Goal: Task Accomplishment & Management: Use online tool/utility

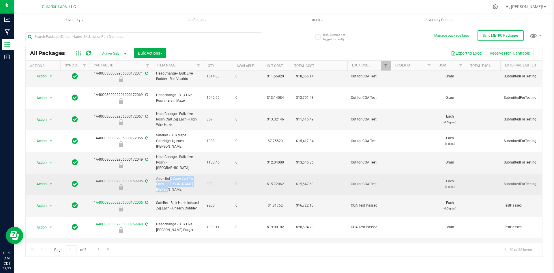
drag, startPoint x: 186, startPoint y: 101, endPoint x: 157, endPoint y: 96, distance: 29.3
click at [157, 176] on span "Airo - Bulk Vape Cart 1g Each - [PERSON_NAME] [PERSON_NAME]" at bounding box center [178, 184] width 44 height 17
click at [184, 176] on span "Airo - Bulk Vape Cart 1g Each - [PERSON_NAME] [PERSON_NAME]" at bounding box center [178, 184] width 44 height 17
drag, startPoint x: 183, startPoint y: 103, endPoint x: 161, endPoint y: 98, distance: 22.7
click at [153, 174] on td "Airo - Bulk Vape Cart 1g Each - [PERSON_NAME] [PERSON_NAME]" at bounding box center [178, 185] width 51 height 22
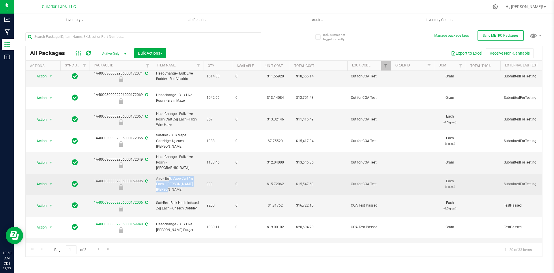
copy span "Airo - Bulk Vape Cart 1g Each - [PERSON_NAME] [PERSON_NAME]"
click at [42, 180] on span "Action" at bounding box center [39, 184] width 16 height 8
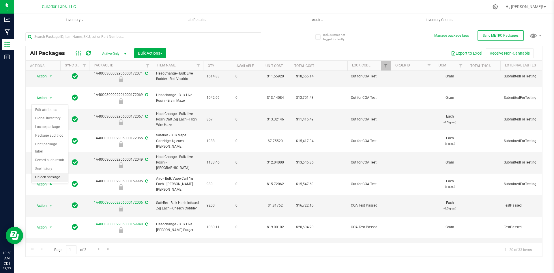
click at [44, 173] on li "Unlock package" at bounding box center [50, 177] width 36 height 9
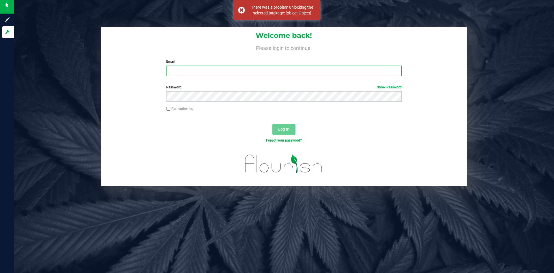
type input "senia@curadorbrands.com"
click at [282, 124] on button "Log In" at bounding box center [284, 129] width 23 height 10
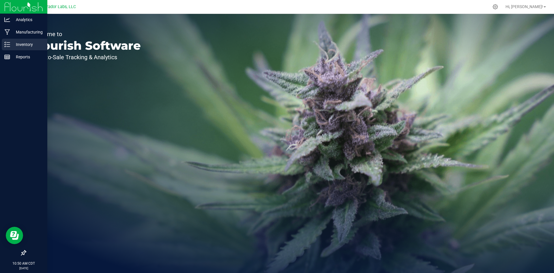
click at [12, 42] on p "Inventory" at bounding box center [27, 44] width 35 height 7
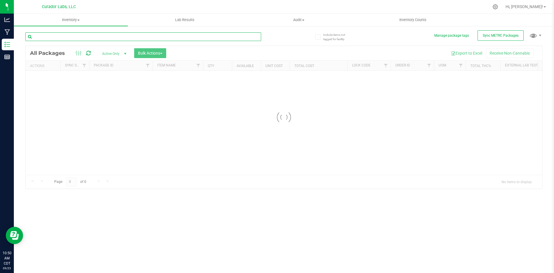
paste input "Airo - Bulk Vape Cart 1g Each - [PERSON_NAME] [PERSON_NAME]"
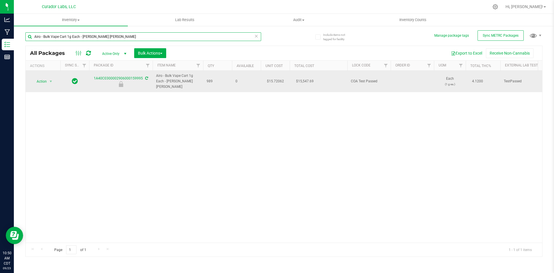
type input "Airo - Bulk Vape Cart 1g Each - [PERSON_NAME] [PERSON_NAME]"
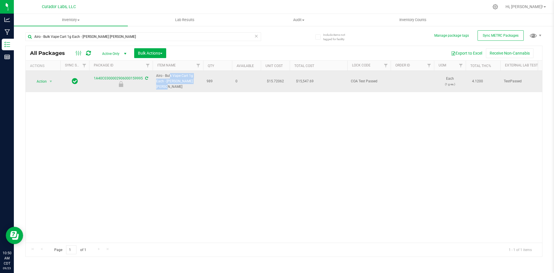
drag, startPoint x: 184, startPoint y: 81, endPoint x: 158, endPoint y: 74, distance: 26.6
click at [158, 74] on span "Airo - Bulk Vape Cart 1g Each - [PERSON_NAME] [PERSON_NAME]" at bounding box center [178, 81] width 44 height 17
drag, startPoint x: 194, startPoint y: 86, endPoint x: 181, endPoint y: 85, distance: 13.4
click at [189, 86] on td "Airo - Bulk Vape Cart 1g Each - [PERSON_NAME] [PERSON_NAME]" at bounding box center [178, 81] width 51 height 21
drag, startPoint x: 184, startPoint y: 80, endPoint x: 156, endPoint y: 77, distance: 28.2
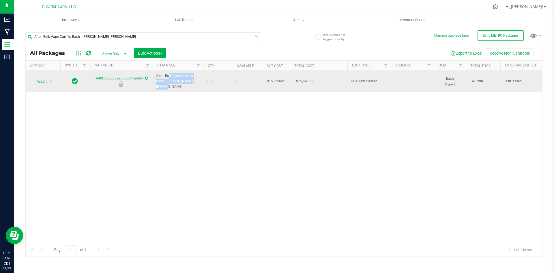
click at [156, 77] on td "Airo - Bulk Vape Cart 1g Each - [PERSON_NAME] [PERSON_NAME]" at bounding box center [178, 81] width 51 height 21
copy span "Airo - Bulk Vape Cart 1g Each - [PERSON_NAME] [PERSON_NAME]"
click at [36, 79] on span "Action" at bounding box center [39, 81] width 16 height 8
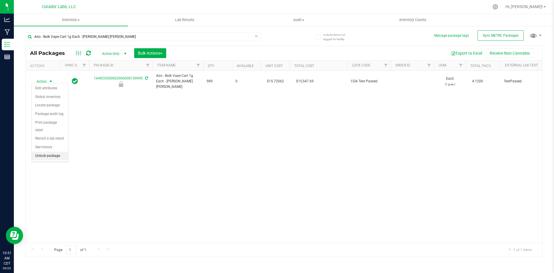
click at [47, 152] on li "Unlock package" at bounding box center [50, 156] width 36 height 9
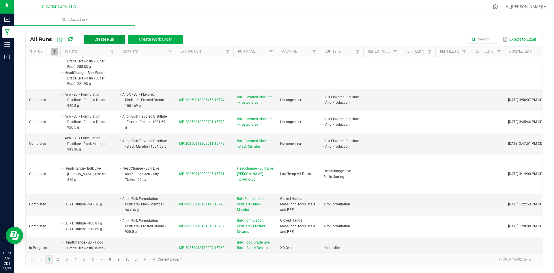
click at [98, 36] on button "Create Run" at bounding box center [104, 39] width 41 height 9
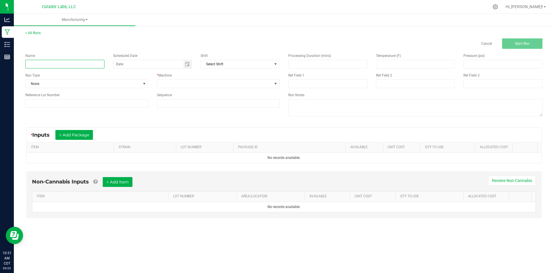
click at [38, 64] on input at bounding box center [64, 64] width 79 height 9
paste input "Airo - Bulk Vape Cart 1g Each - [PERSON_NAME] [PERSON_NAME]"
type input "Airo - Bulk Vape Cart 1g Each - [PERSON_NAME] [PERSON_NAME]- final"
drag, startPoint x: 42, startPoint y: 85, endPoint x: 39, endPoint y: 86, distance: 3.2
click at [39, 86] on span "None" at bounding box center [83, 84] width 115 height 8
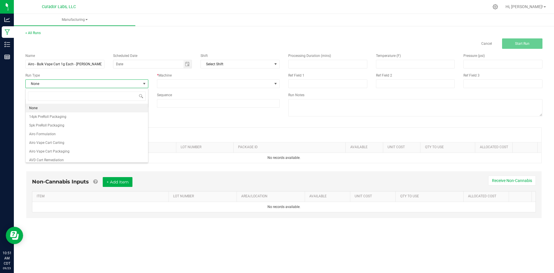
scroll to position [9, 123]
type input "airo"
click at [33, 124] on span "Airo Vape Cart Packaging" at bounding box center [49, 125] width 40 height 6
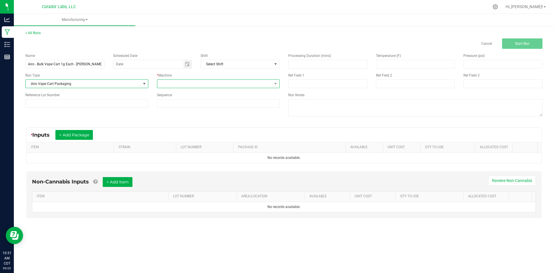
click at [185, 82] on span at bounding box center [214, 84] width 115 height 8
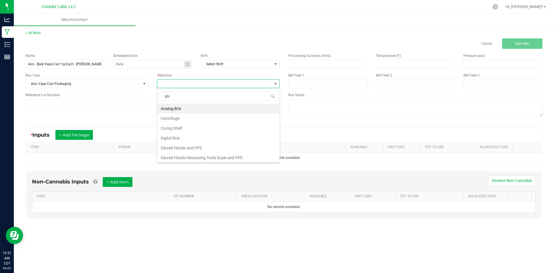
type input "glov"
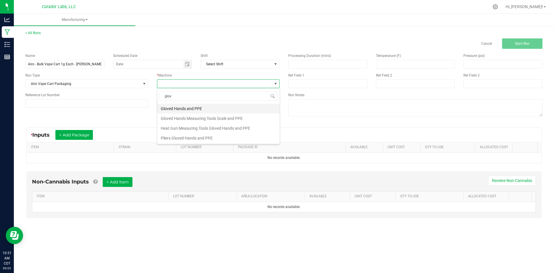
drag, startPoint x: 177, startPoint y: 107, endPoint x: 165, endPoint y: 92, distance: 19.7
click at [176, 107] on li "Gloved Hands and PPE" at bounding box center [218, 109] width 122 height 10
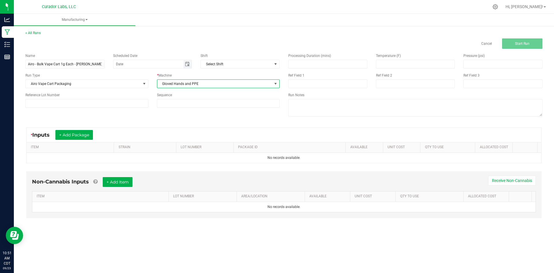
click at [187, 64] on span "Toggle calendar" at bounding box center [187, 64] width 5 height 5
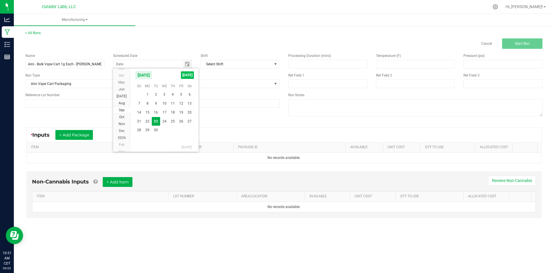
click at [187, 75] on span "[DATE]" at bounding box center [187, 75] width 13 height 8
type input "[DATE]"
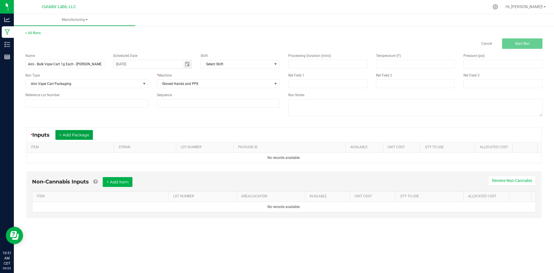
click at [72, 135] on button "+ Add Package" at bounding box center [74, 135] width 38 height 10
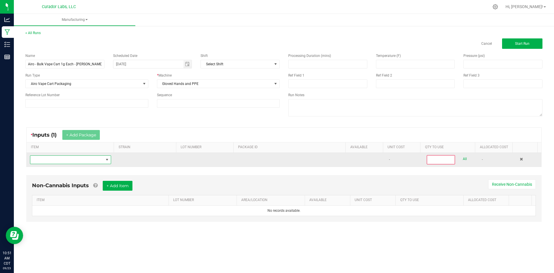
click at [61, 157] on span "NO DATA FOUND" at bounding box center [66, 160] width 73 height 8
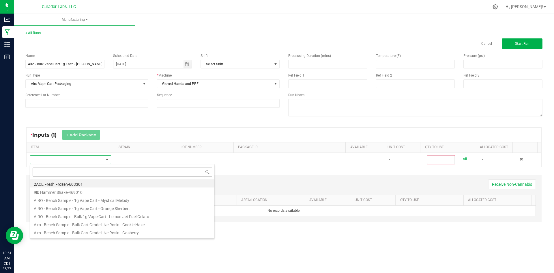
scroll to position [9, 80]
type input "Airo - Bulk Vape Cart 1g Each - [PERSON_NAME] [PERSON_NAME]"
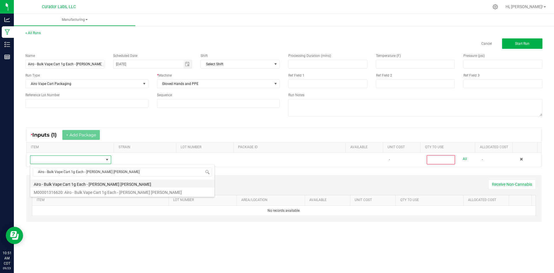
click at [73, 184] on li "Airo - Bulk Vape Cart 1g Each - [PERSON_NAME] [PERSON_NAME]" at bounding box center [122, 183] width 184 height 8
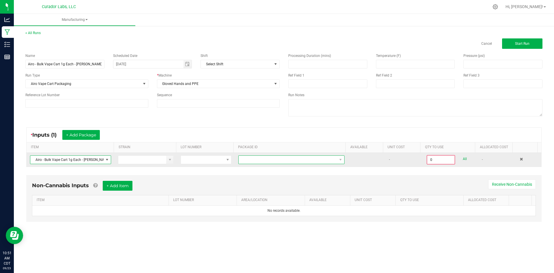
click at [317, 159] on span at bounding box center [288, 160] width 98 height 8
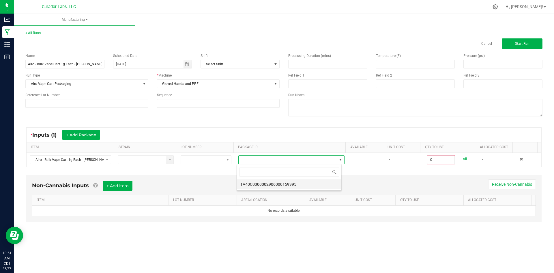
click at [297, 185] on li "1A40C0300002906000159995" at bounding box center [289, 184] width 105 height 10
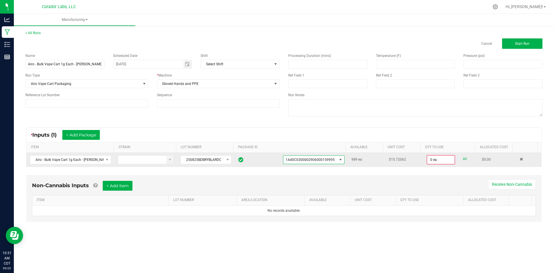
click at [463, 161] on link "All" at bounding box center [465, 159] width 4 height 8
type input "989 ea"
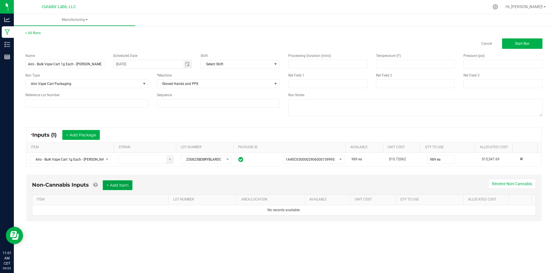
click at [119, 181] on button "+ Add Item" at bounding box center [118, 185] width 30 height 10
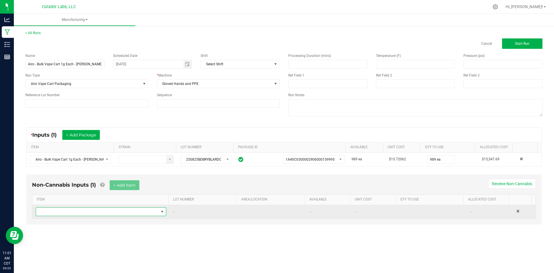
click at [101, 209] on span "NO DATA FOUND" at bounding box center [97, 212] width 123 height 8
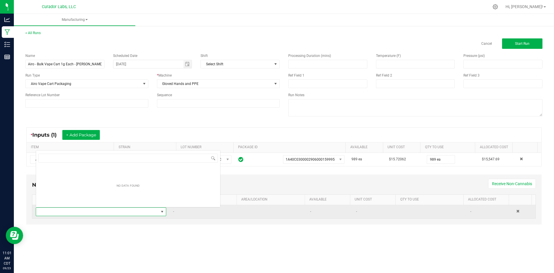
scroll to position [9, 128]
type input "cart carton"
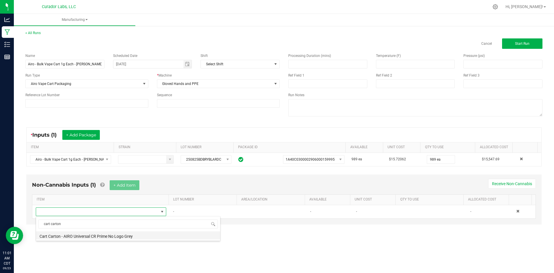
click at [100, 236] on li "Cart Carton - AIRO Universal CR Prime No Logo Grey" at bounding box center [128, 235] width 184 height 8
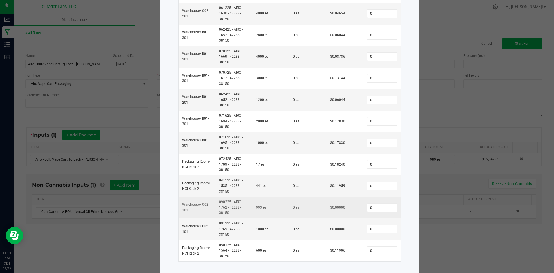
scroll to position [191, 0]
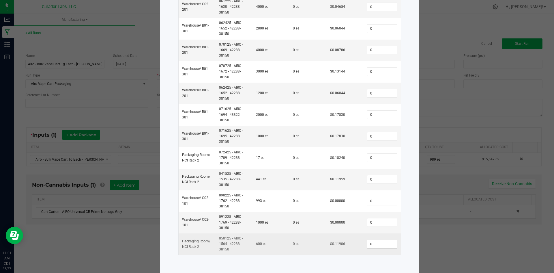
click at [369, 244] on input "0" at bounding box center [382, 244] width 29 height 8
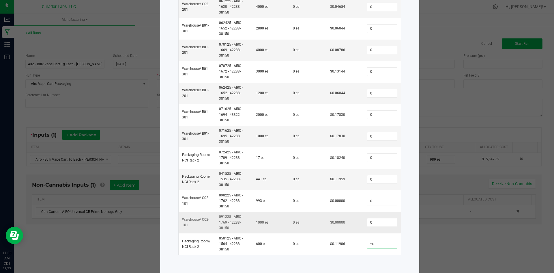
type input "5"
type input "600"
click at [374, 178] on input "0" at bounding box center [382, 179] width 29 height 8
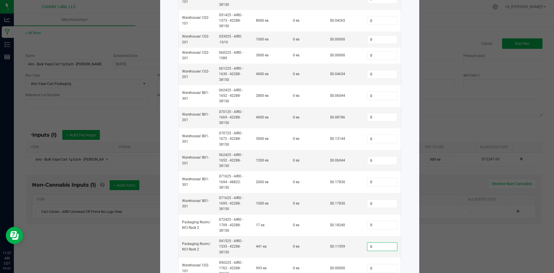
scroll to position [17, 0]
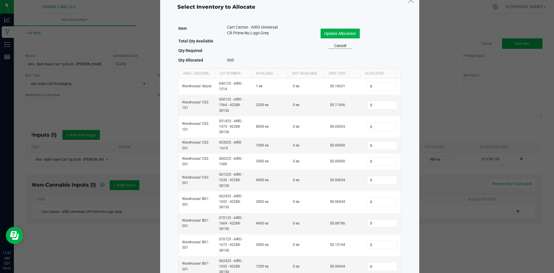
click at [340, 46] on link "Cancel" at bounding box center [340, 46] width 23 height 6
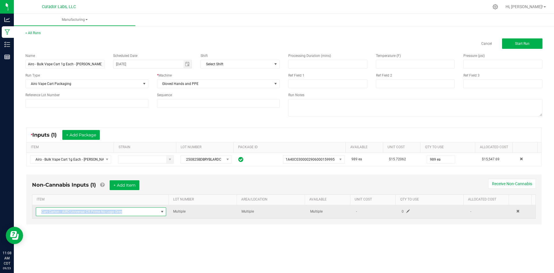
drag, startPoint x: 125, startPoint y: 211, endPoint x: 36, endPoint y: 211, distance: 89.5
click at [36, 211] on span "Cart Carton - AIRO Universal CR Prime No Logo Grey" at bounding box center [101, 211] width 131 height 9
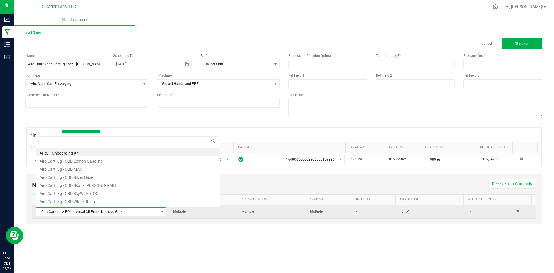
scroll to position [9, 128]
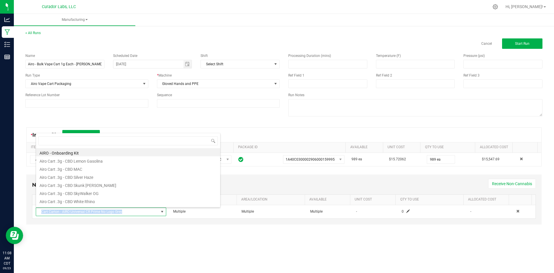
drag, startPoint x: 46, startPoint y: 210, endPoint x: 31, endPoint y: 213, distance: 15.5
click at [31, 213] on div "Non-Cannabis Inputs (1) + Add Item Receive Non-Cannabis ITEM LOT NUMBER AREA/LO…" at bounding box center [284, 199] width 516 height 50
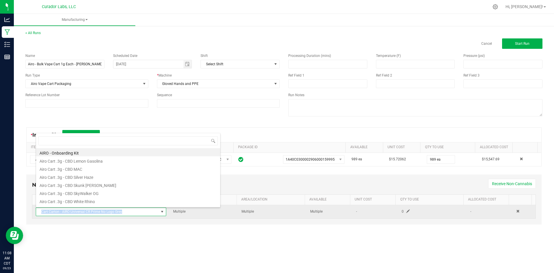
copy table "Cart Carton - AIRO Universal CR Prime No Logo Grey"
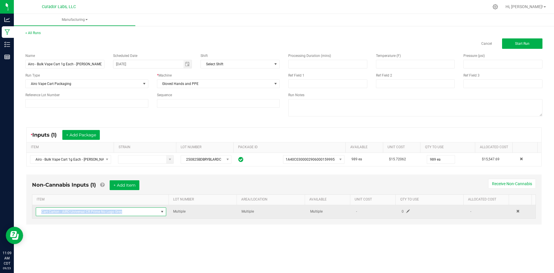
click at [133, 214] on span "Cart Carton - AIRO Universal CR Prime No Logo Grey" at bounding box center [97, 212] width 123 height 8
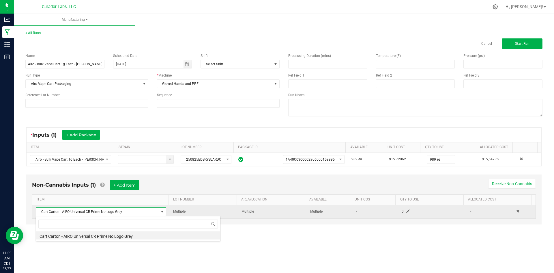
scroll to position [9, 129]
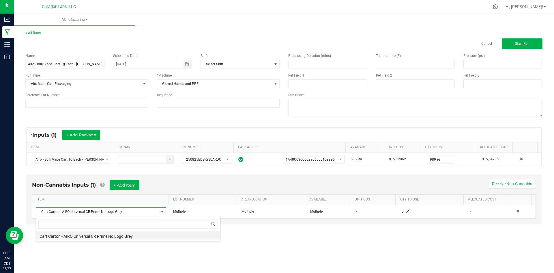
click at [128, 235] on li "Cart Carton - AIRO Universal CR Prime No Logo Grey" at bounding box center [128, 235] width 184 height 8
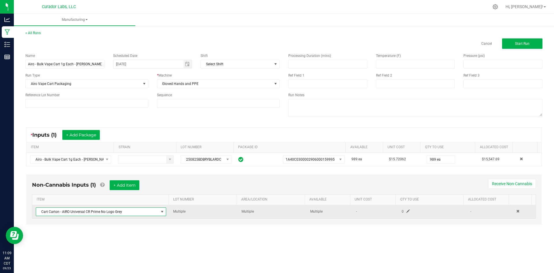
click at [407, 210] on span at bounding box center [408, 210] width 3 height 3
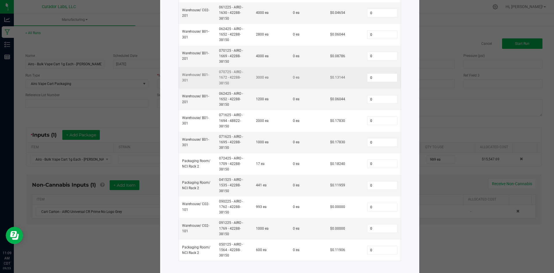
scroll to position [191, 0]
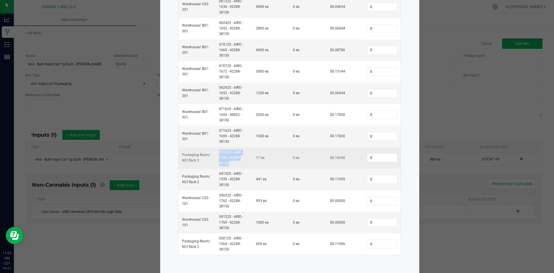
drag, startPoint x: 227, startPoint y: 164, endPoint x: 215, endPoint y: 154, distance: 15.4
click at [216, 154] on td "072425 - AIRO - 1709 - 42288-38150" at bounding box center [234, 158] width 37 height 22
copy td "072425 - AIRO - 1709 - 42288-38150"
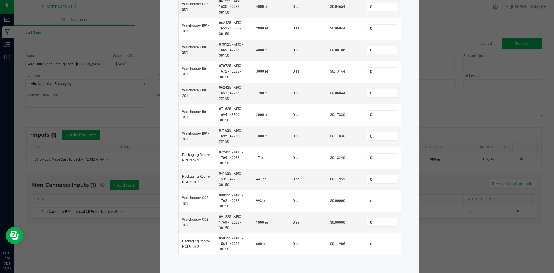
click at [118, 216] on ngb-modal-window "Select Inventory to Allocate Item Cart Carton - AIRO Universal CR Prime No Logo…" at bounding box center [279, 136] width 559 height 273
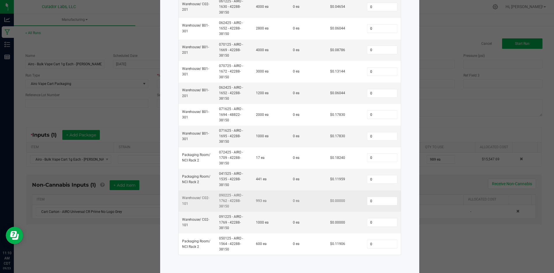
scroll to position [17, 0]
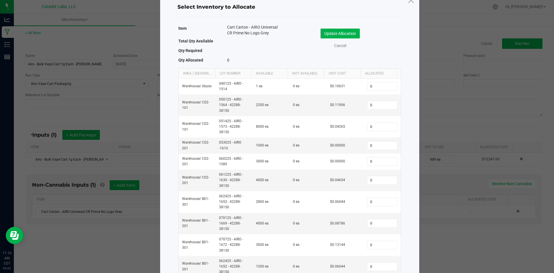
drag, startPoint x: 268, startPoint y: 32, endPoint x: 220, endPoint y: 29, distance: 48.3
click at [220, 29] on div "Item Cart Carton - AIRO Universal CR Prime No Logo Grey" at bounding box center [231, 30] width 107 height 13
copy div "Cart Carton - AIRO Universal CR Prime No Logo Grey"
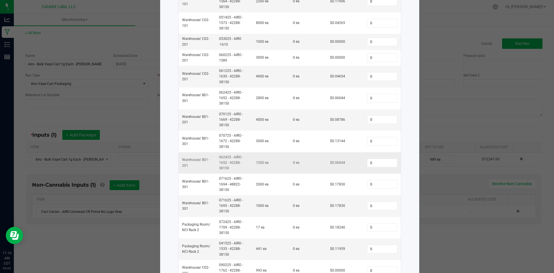
scroll to position [133, 0]
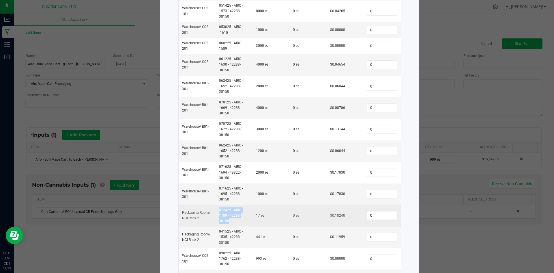
drag, startPoint x: 226, startPoint y: 220, endPoint x: 216, endPoint y: 209, distance: 15.1
click at [216, 209] on td "072425 - AIRO - 1709 - 42288-38150" at bounding box center [234, 216] width 37 height 22
copy td "072425 - AIRO - 1709 - 42288-38150"
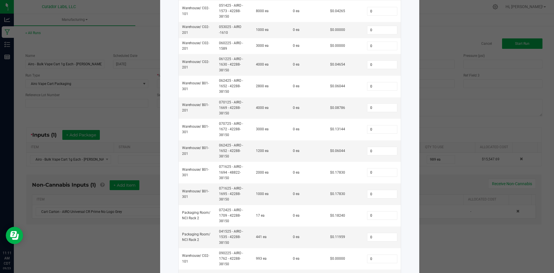
click at [148, 250] on ngb-modal-window "Select Inventory to Allocate Item Cart Carton - AIRO Universal CR Prime No Logo…" at bounding box center [279, 136] width 559 height 273
drag, startPoint x: 226, startPoint y: 243, endPoint x: 215, endPoint y: 232, distance: 15.5
click at [216, 232] on td "041525 - AIRO - 1535 - 42288-38150" at bounding box center [234, 237] width 37 height 22
copy td "041525 - AIRO - 1535 - 42288-38150"
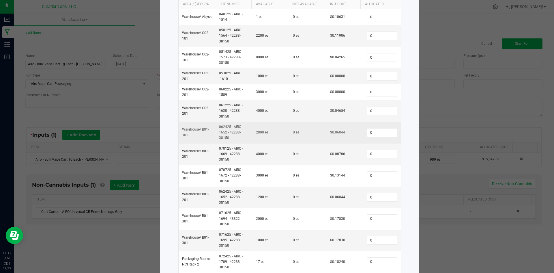
scroll to position [144, 0]
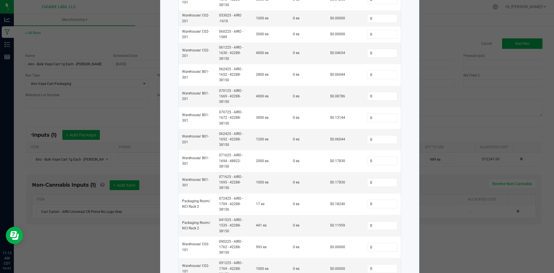
click at [141, 124] on ngb-modal-window "Select Inventory to Allocate Item Cart Carton - AIRO Universal CR Prime No Logo…" at bounding box center [279, 136] width 559 height 273
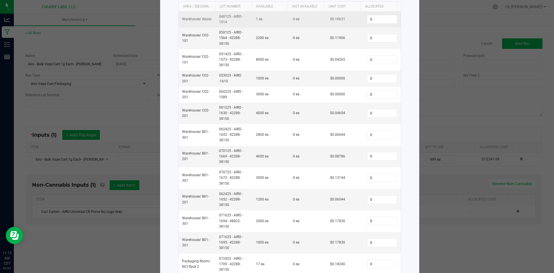
scroll to position [0, 0]
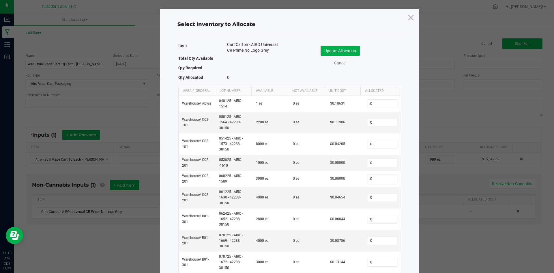
click at [410, 20] on icon at bounding box center [411, 17] width 8 height 14
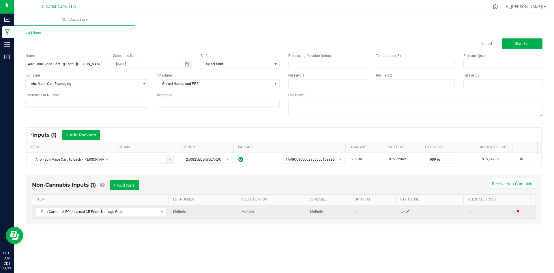
click at [517, 212] on span at bounding box center [518, 210] width 3 height 3
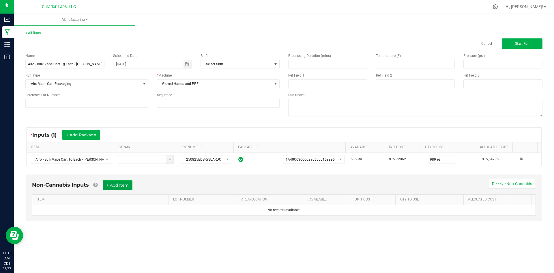
click at [128, 185] on button "+ Add Item" at bounding box center [118, 185] width 30 height 10
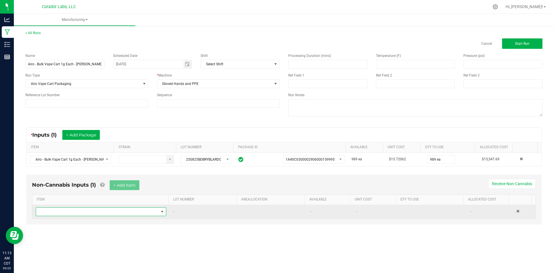
click at [116, 210] on span "NO DATA FOUND" at bounding box center [97, 212] width 123 height 8
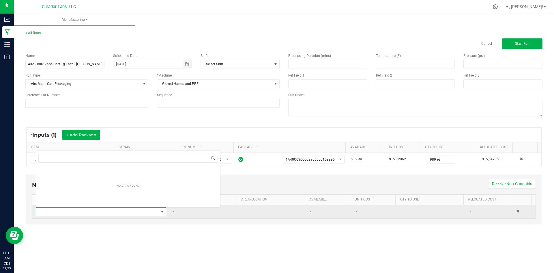
scroll to position [9, 128]
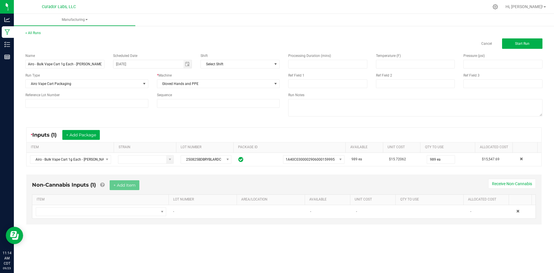
click at [284, 220] on div "Non-Cannabis Inputs (1) + Add Item Receive Non-Cannabis ITEM LOT NUMBER AREA/LO…" at bounding box center [284, 199] width 516 height 50
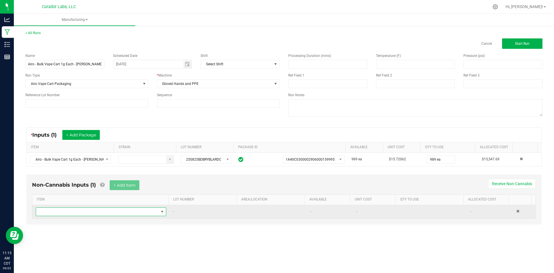
click at [97, 211] on span "NO DATA FOUND" at bounding box center [97, 212] width 123 height 8
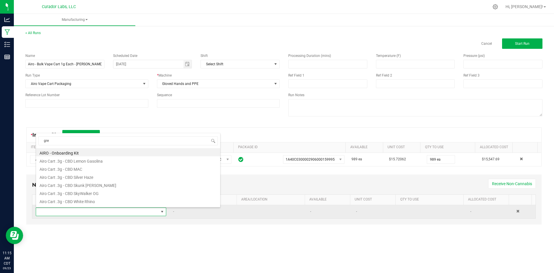
type input "grey"
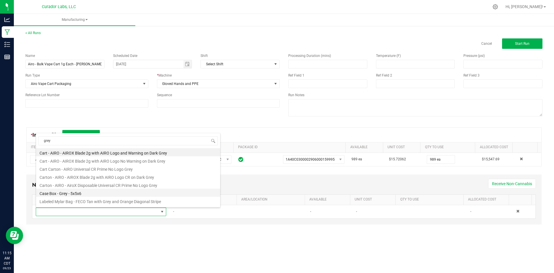
click at [87, 190] on li "Case Box - Grey - 5x5x6" at bounding box center [128, 193] width 184 height 8
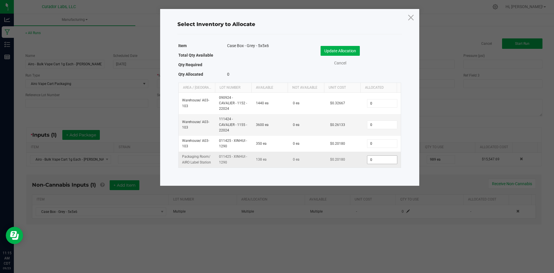
click at [375, 162] on input "0" at bounding box center [382, 160] width 29 height 8
type input "83"
click at [343, 51] on button "Update Allocation" at bounding box center [340, 51] width 39 height 10
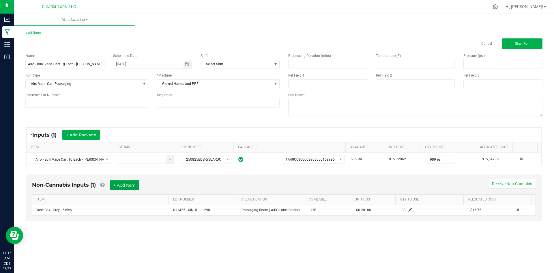
click at [121, 185] on button "+ Add Item" at bounding box center [125, 185] width 30 height 10
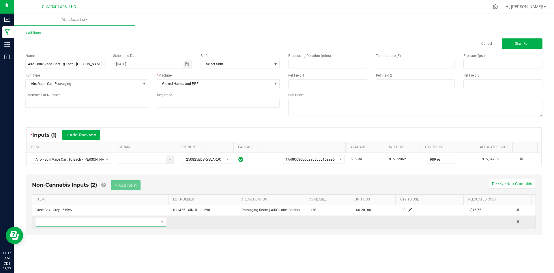
click at [105, 222] on span "NO DATA FOUND" at bounding box center [97, 222] width 123 height 8
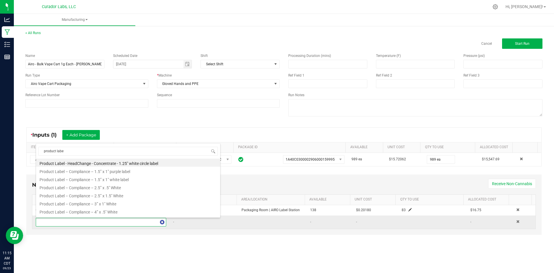
type input "product label"
click at [95, 203] on li "Product Label – Compliance – 3” x 1" White" at bounding box center [128, 204] width 184 height 8
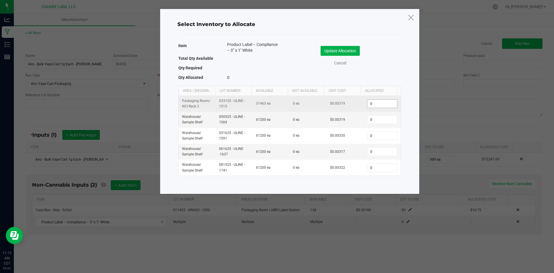
click at [383, 102] on input "0" at bounding box center [382, 104] width 29 height 8
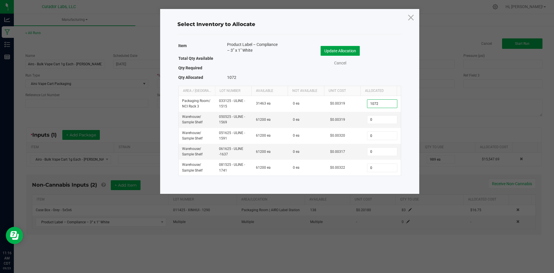
type input "1,072"
click at [350, 50] on button "Update Allocation" at bounding box center [340, 51] width 39 height 10
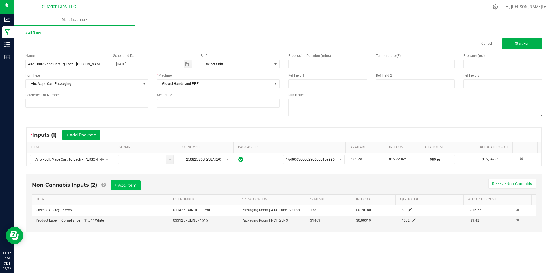
click at [125, 180] on div "Non-Cannabis Inputs (2) + Add Item Receive Non-Cannabis ITEM LOT NUMBER AREA/LO…" at bounding box center [284, 202] width 516 height 57
click at [126, 182] on button "+ Add Item" at bounding box center [126, 185] width 30 height 10
click at [323, 104] on textarea at bounding box center [415, 107] width 254 height 17
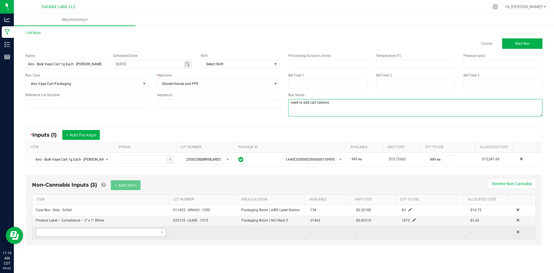
type textarea "need to add cart cartons"
click at [66, 232] on span "NO DATA FOUND" at bounding box center [97, 232] width 123 height 8
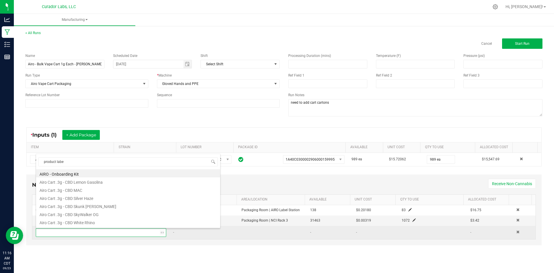
type input "product label"
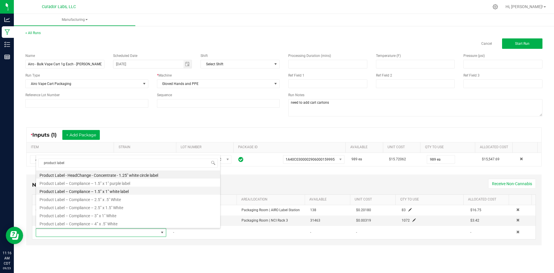
click at [86, 193] on li "Product Label – Compliance – 1.5” x 1" white label" at bounding box center [128, 191] width 184 height 8
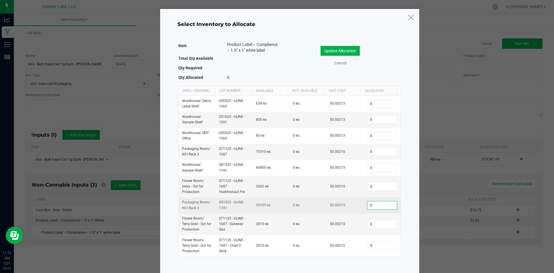
click at [376, 204] on input "0" at bounding box center [382, 205] width 29 height 8
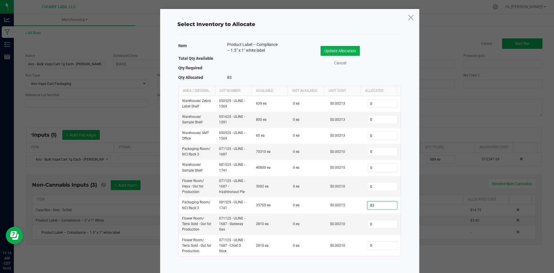
type input "83"
click at [341, 46] on div "Update Allocation Cancel" at bounding box center [345, 57] width 103 height 30
click at [338, 49] on button "Update Allocation" at bounding box center [340, 51] width 39 height 10
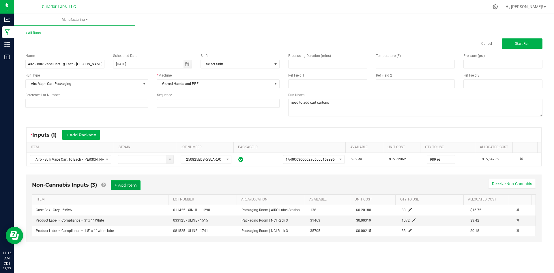
click at [121, 184] on button "+ Add Item" at bounding box center [126, 185] width 30 height 10
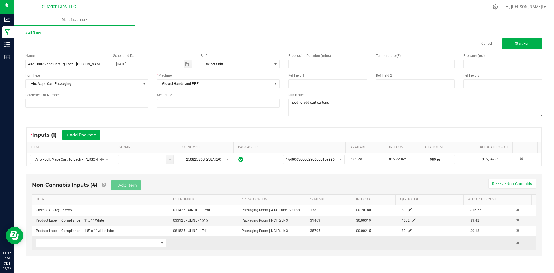
click at [103, 239] on span "NO DATA FOUND" at bounding box center [97, 243] width 123 height 8
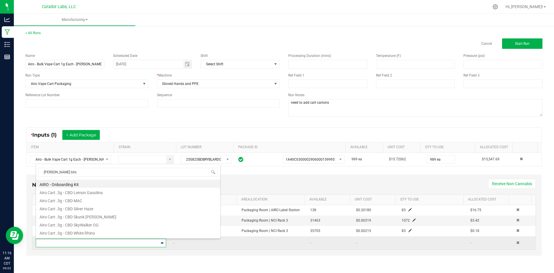
type input "[PERSON_NAME] [PERSON_NAME]"
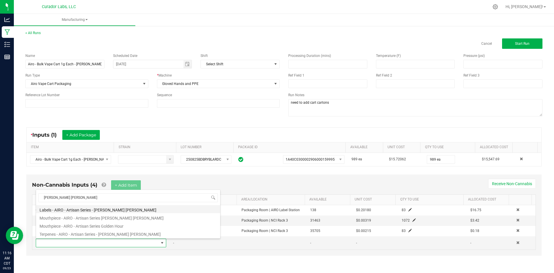
click at [85, 211] on li "Labels - AIRO - Artisan Series - [PERSON_NAME] [PERSON_NAME]" at bounding box center [128, 209] width 184 height 8
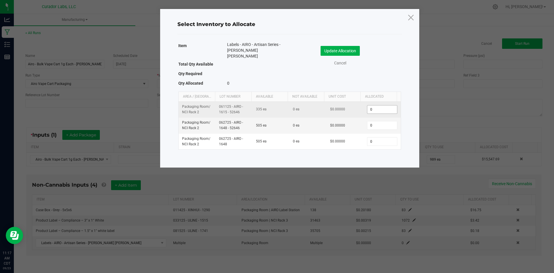
click at [374, 105] on input "0" at bounding box center [382, 109] width 29 height 8
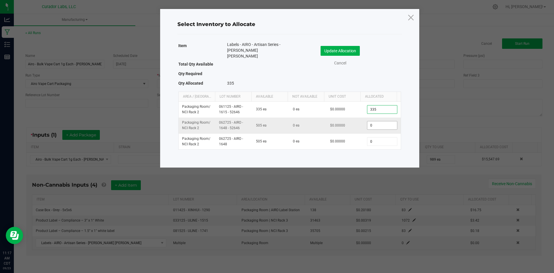
type input "335"
click at [379, 121] on input "0" at bounding box center [382, 125] width 29 height 8
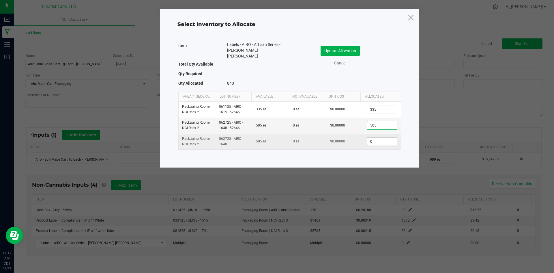
type input "505"
click at [378, 137] on input "0" at bounding box center [382, 141] width 29 height 8
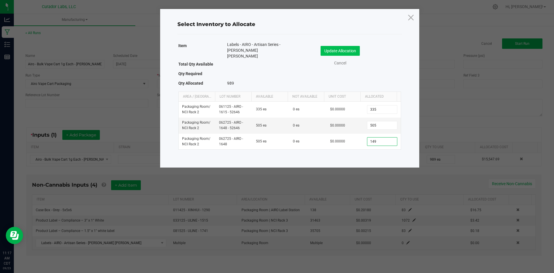
type input "149"
click at [346, 46] on button "Update Allocation" at bounding box center [340, 51] width 39 height 10
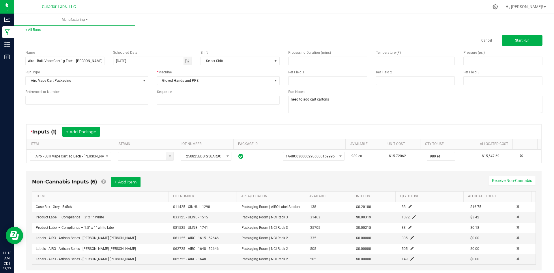
scroll to position [0, 0]
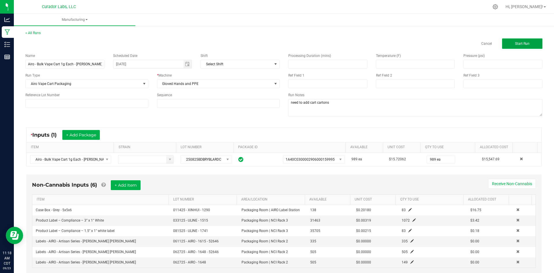
click at [522, 41] on button "Start Run" at bounding box center [522, 43] width 40 height 10
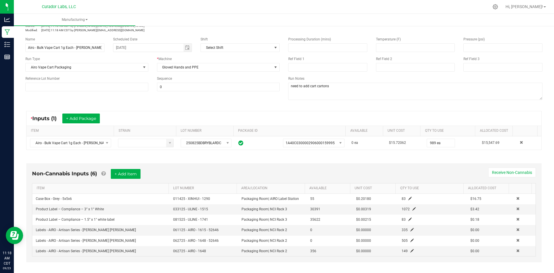
scroll to position [135, 0]
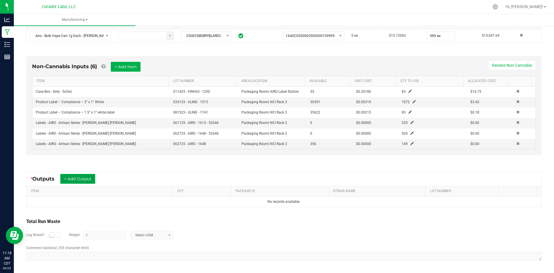
click at [90, 180] on button "+ Add Output" at bounding box center [77, 179] width 35 height 10
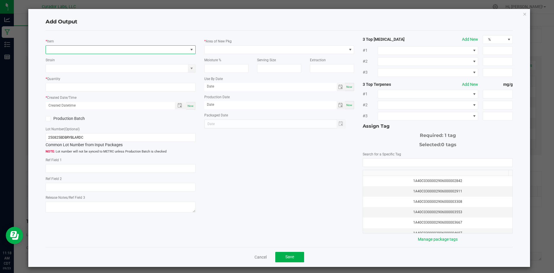
click at [94, 52] on span "NO DATA FOUND" at bounding box center [117, 50] width 142 height 8
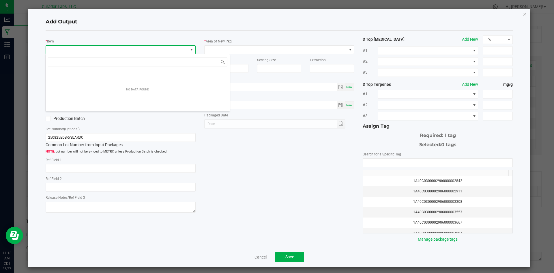
scroll to position [9, 149]
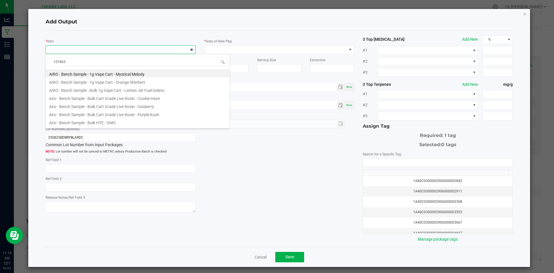
type input "1218637"
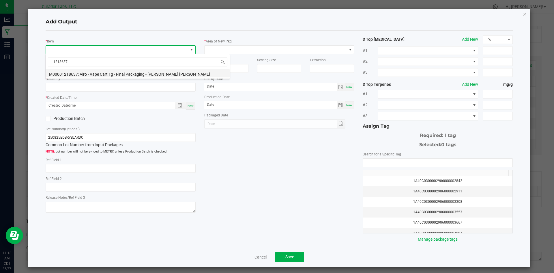
click at [90, 74] on li "M00001218637: Airo - Vape Cart 1g - Final Packaging - [PERSON_NAME] [PERSON_NAM…" at bounding box center [138, 73] width 184 height 8
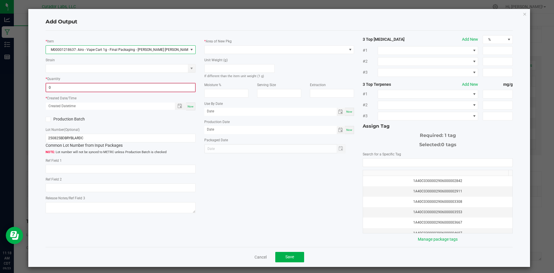
click at [87, 87] on input "0" at bounding box center [120, 87] width 149 height 8
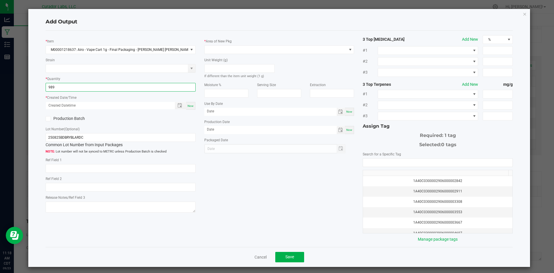
type input "989 ea"
click at [189, 104] on span "Now" at bounding box center [191, 105] width 6 height 3
type input "[DATE] 11:18 AM"
type input "[DATE]"
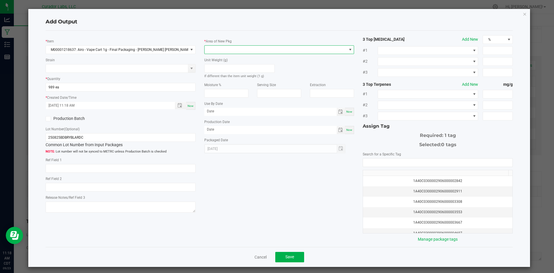
click at [237, 48] on span at bounding box center [276, 50] width 142 height 8
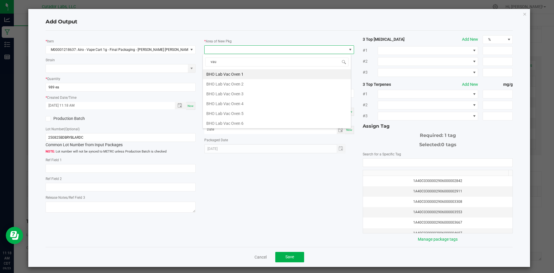
type input "vaul"
click at [214, 120] on li "Vault" at bounding box center [277, 123] width 148 height 10
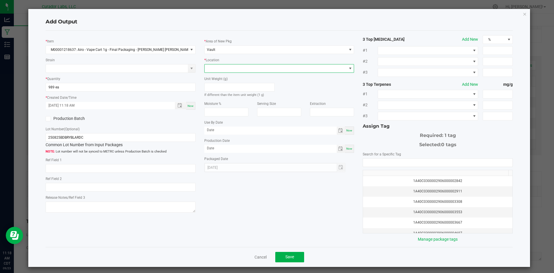
click at [235, 66] on span at bounding box center [276, 68] width 142 height 8
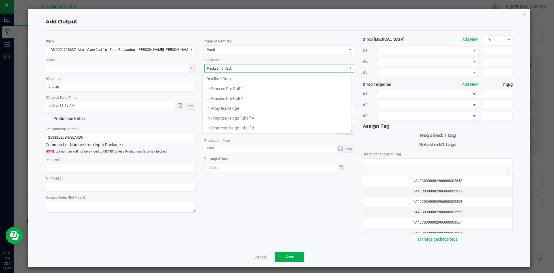
scroll to position [90, 0]
click at [235, 66] on span "Packaging Rack" at bounding box center [276, 68] width 142 height 8
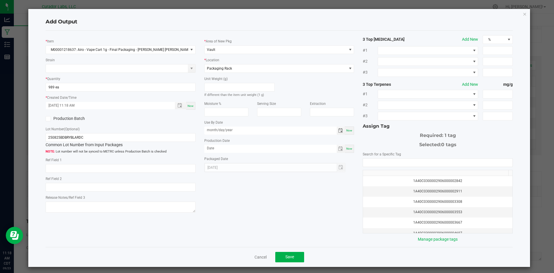
click at [206, 135] on div "* Area of New Pkg Vault * Location Packaging Rack Unit Weight (g) If different …" at bounding box center [279, 103] width 159 height 137
type input "[DATE]"
click at [227, 151] on input "month/day/year" at bounding box center [270, 148] width 133 height 7
type input "[DATE]"
click at [389, 162] on input "NO DATA FOUND" at bounding box center [438, 163] width 150 height 8
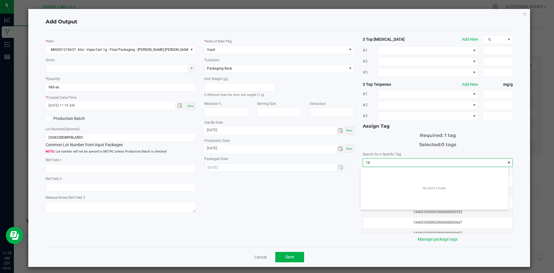
scroll to position [8, 148]
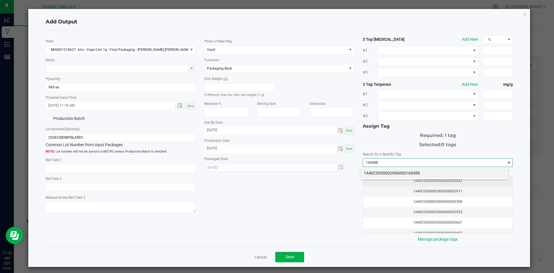
click at [380, 176] on li "1A40C0300002906000166988" at bounding box center [435, 173] width 148 height 10
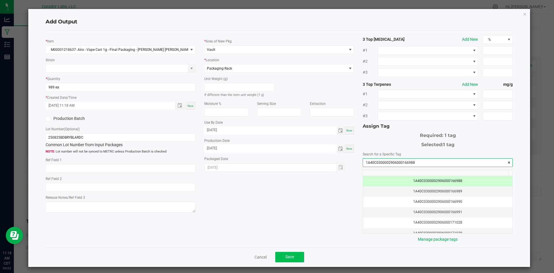
type input "1A40C0300002906000166988"
click at [295, 253] on button "Save" at bounding box center [289, 257] width 29 height 10
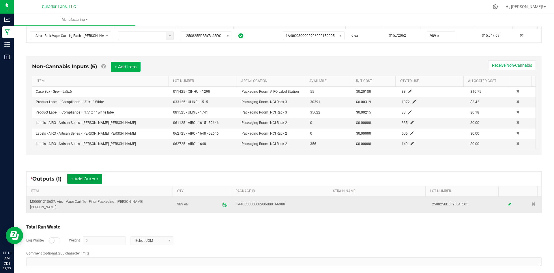
scroll to position [0, 0]
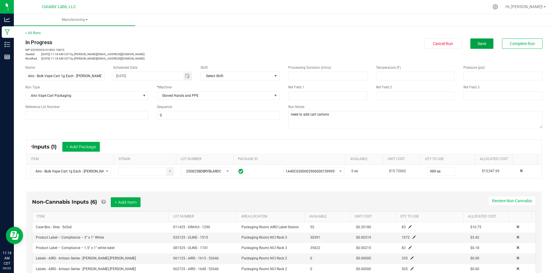
click at [487, 44] on button "Save" at bounding box center [482, 43] width 23 height 10
